Goal: Task Accomplishment & Management: Complete application form

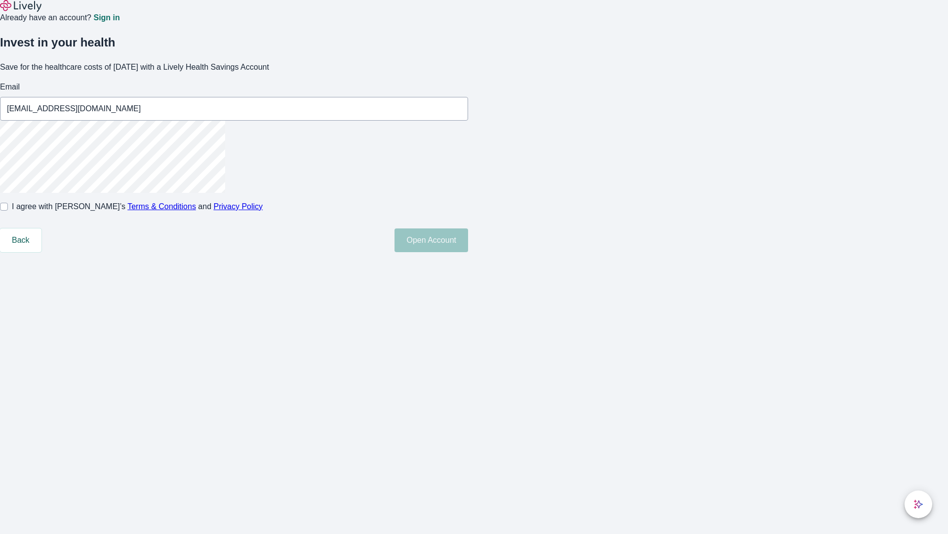
click at [8, 210] on input "I agree with Lively’s Terms & Conditions and Privacy Policy" at bounding box center [4, 207] width 8 height 8
checkbox input "true"
click at [468, 252] on button "Open Account" at bounding box center [432, 240] width 74 height 24
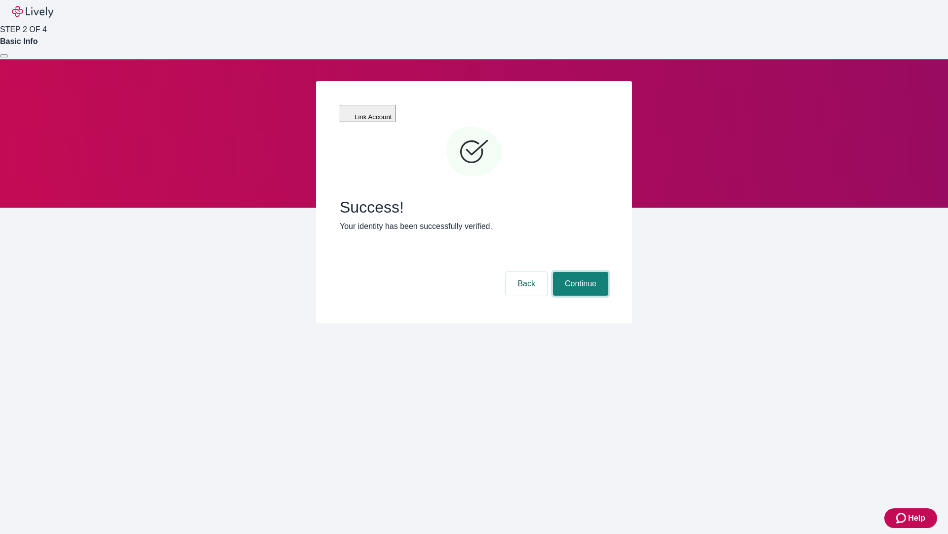
click at [579, 272] on button "Continue" at bounding box center [580, 284] width 55 height 24
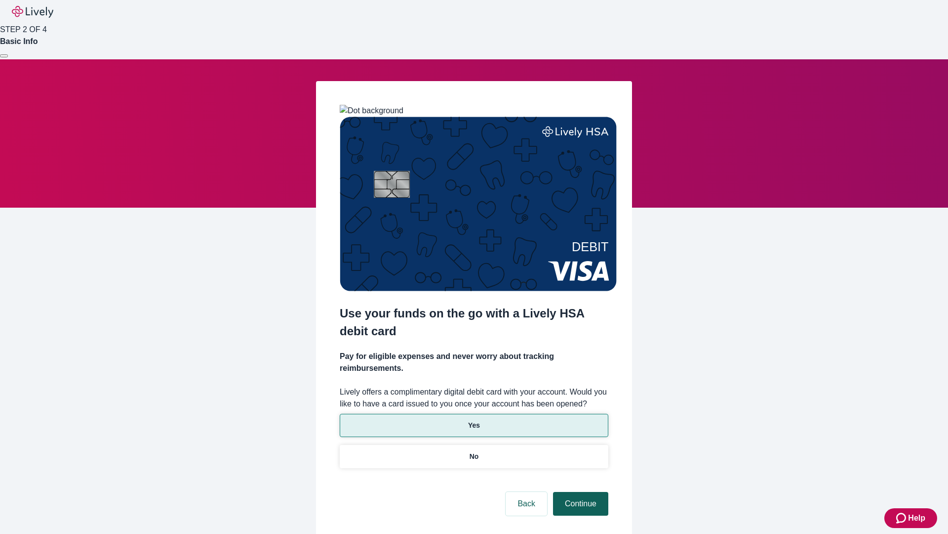
click at [474, 420] on p "Yes" at bounding box center [474, 425] width 12 height 10
click at [579, 492] on button "Continue" at bounding box center [580, 504] width 55 height 24
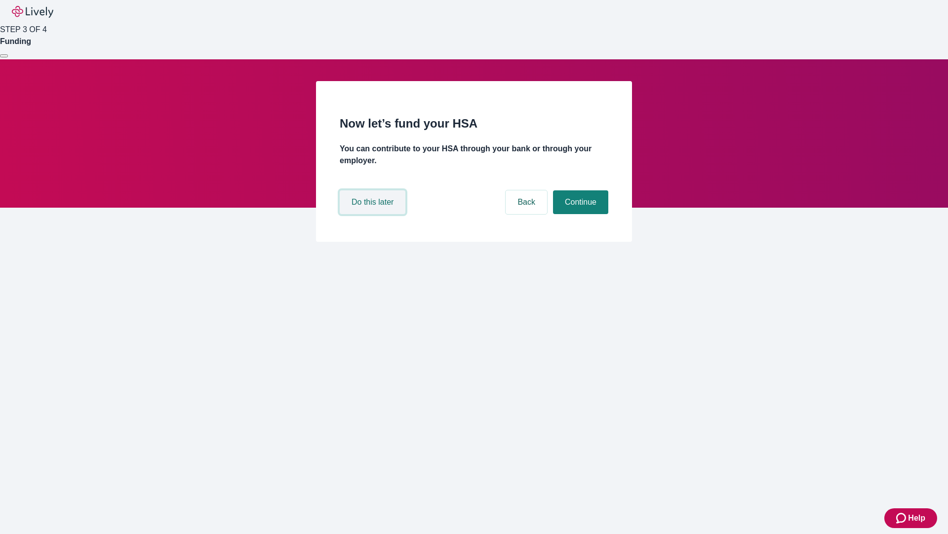
click at [374, 214] on button "Do this later" at bounding box center [373, 202] width 66 height 24
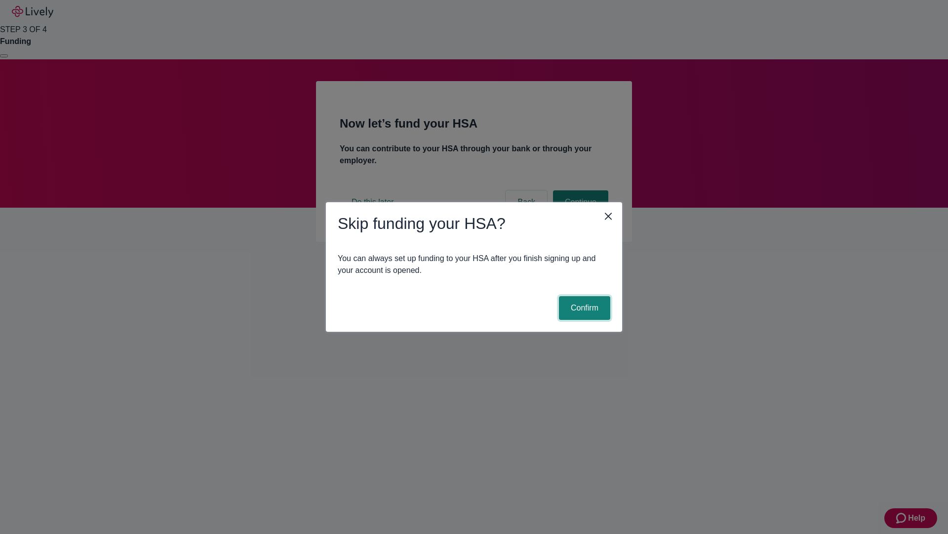
click at [583, 308] on button "Confirm" at bounding box center [584, 308] width 51 height 24
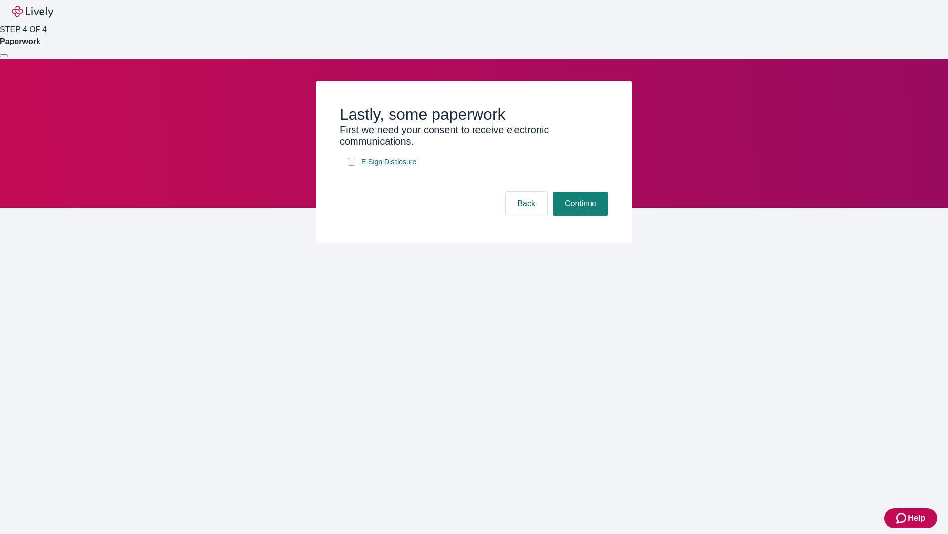
click at [352, 165] on input "E-Sign Disclosure" at bounding box center [352, 162] width 8 height 8
checkbox input "true"
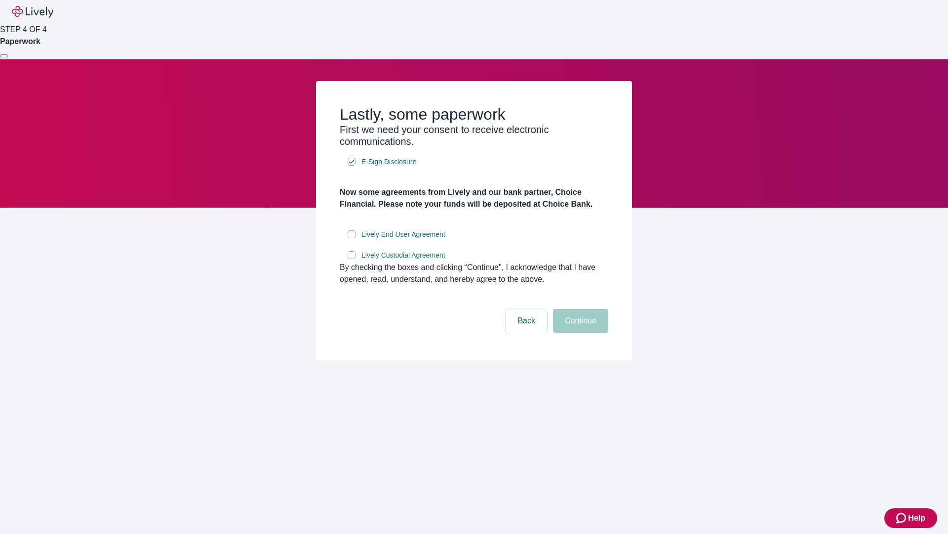
click at [352, 238] on input "Lively End User Agreement" at bounding box center [352, 234] width 8 height 8
checkbox input "true"
click at [352, 259] on input "Lively Custodial Agreement" at bounding box center [352, 255] width 8 height 8
checkbox input "true"
click at [579, 332] on button "Continue" at bounding box center [580, 321] width 55 height 24
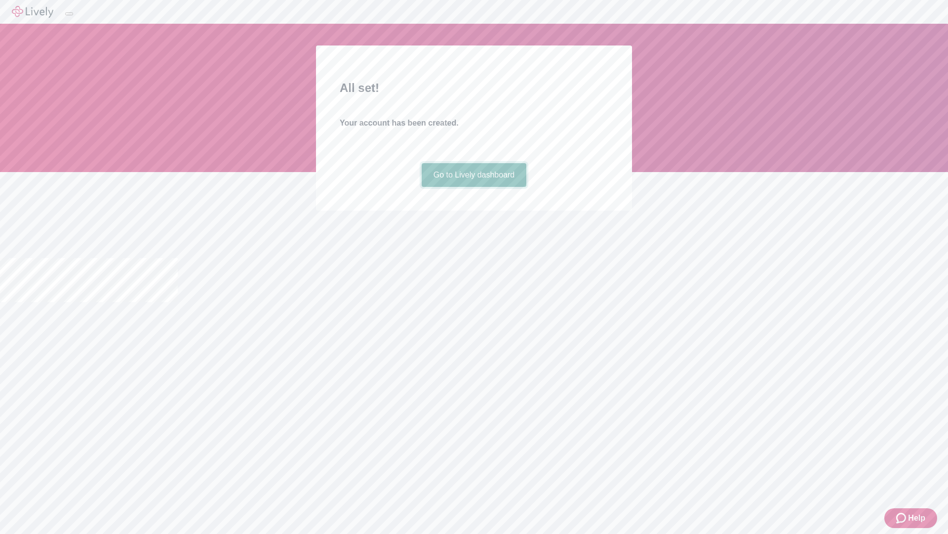
click at [474, 187] on link "Go to Lively dashboard" at bounding box center [474, 175] width 105 height 24
